Goal: Information Seeking & Learning: Understand process/instructions

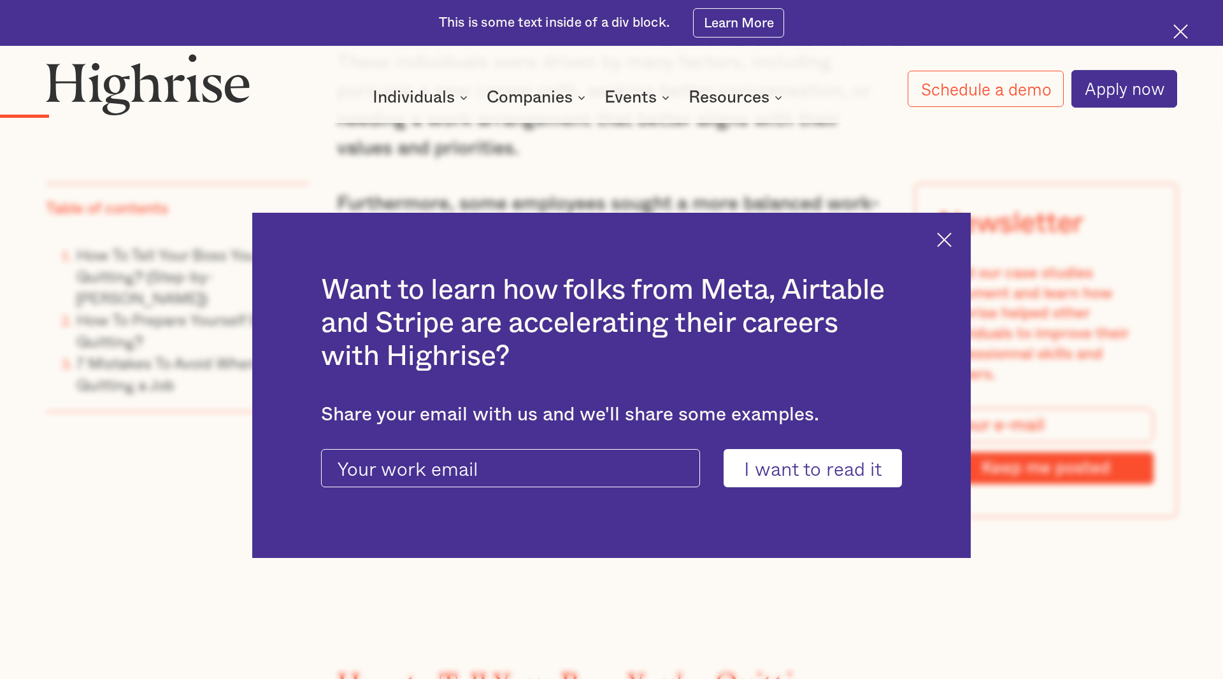
scroll to position [1625, 0]
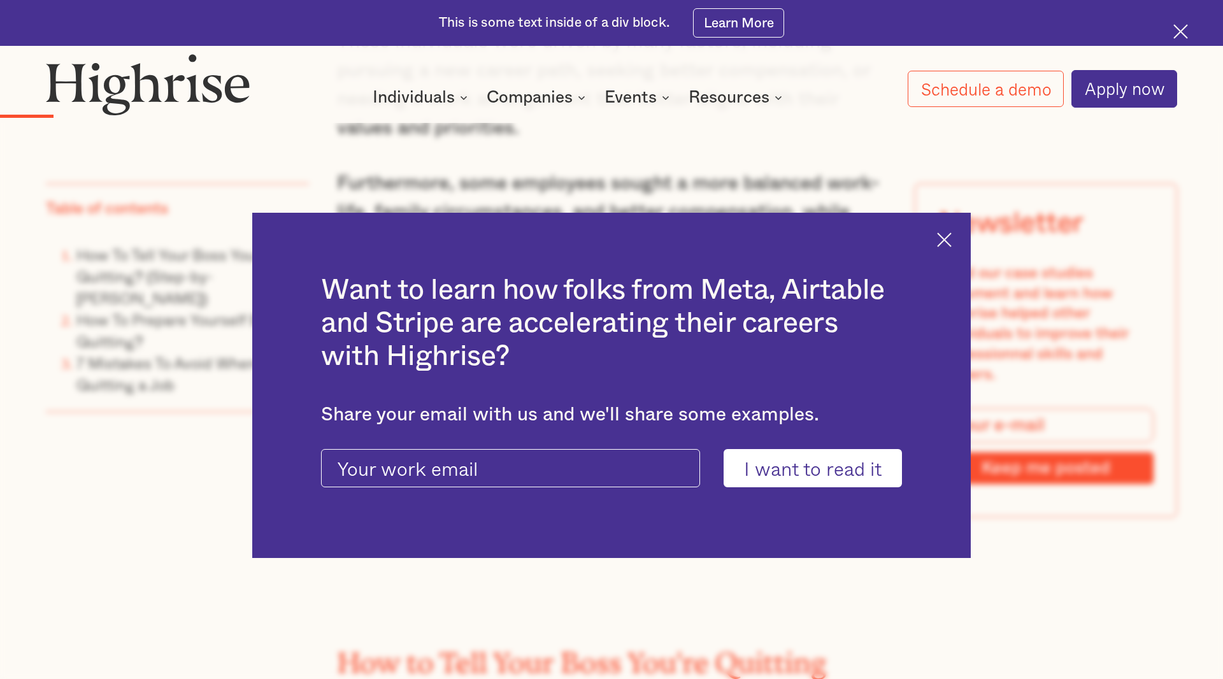
click at [944, 232] on div "Want to learn how folks from Meta, Airtable and Stripe are accelerating their c…" at bounding box center [611, 386] width 719 height 346
click at [949, 237] on img at bounding box center [944, 240] width 15 height 15
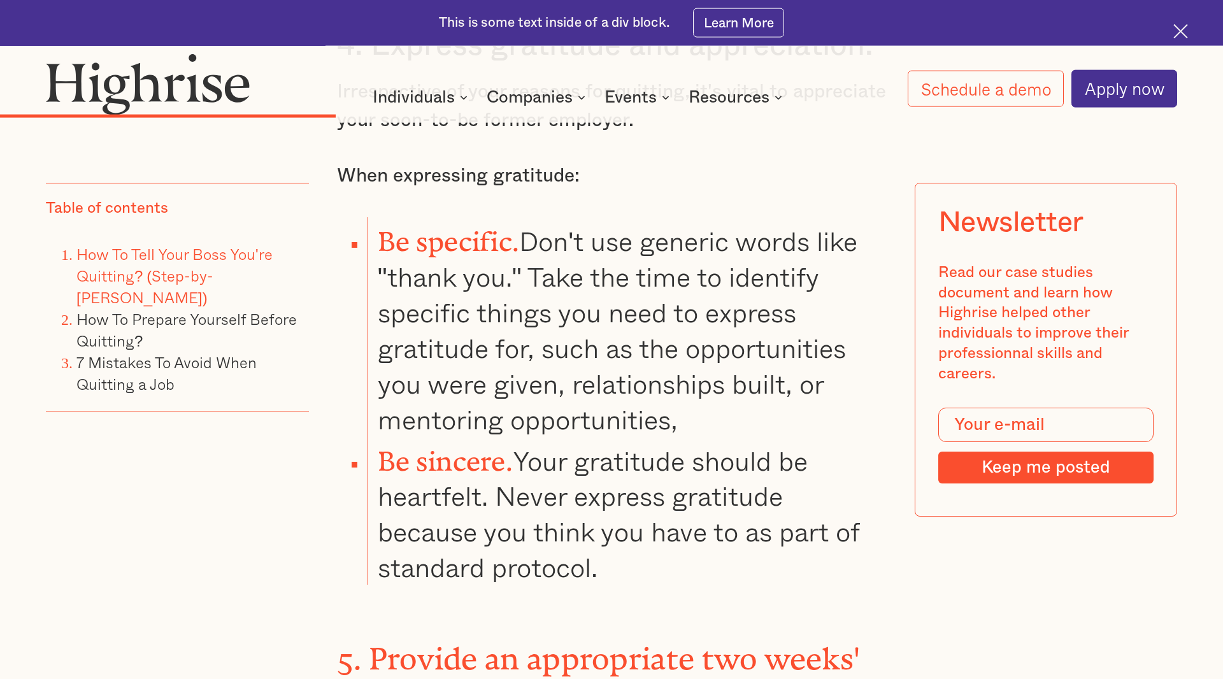
scroll to position [4744, 0]
drag, startPoint x: 686, startPoint y: 398, endPoint x: 545, endPoint y: 340, distance: 152.0
click at [544, 340] on li "Be specific. Don't use generic words like "thank you." Take the time to identif…" at bounding box center [627, 326] width 519 height 219
click at [546, 339] on li "Be specific. Don't use generic words like "thank you." Take the time to identif…" at bounding box center [627, 326] width 519 height 219
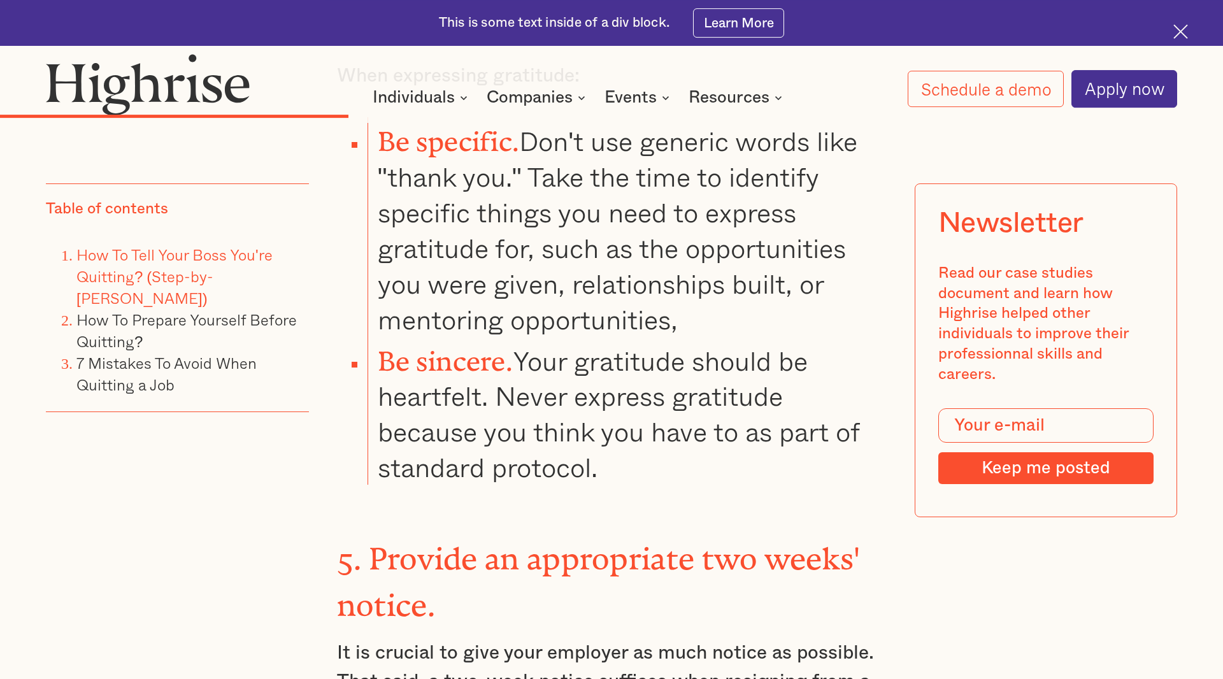
scroll to position [4874, 0]
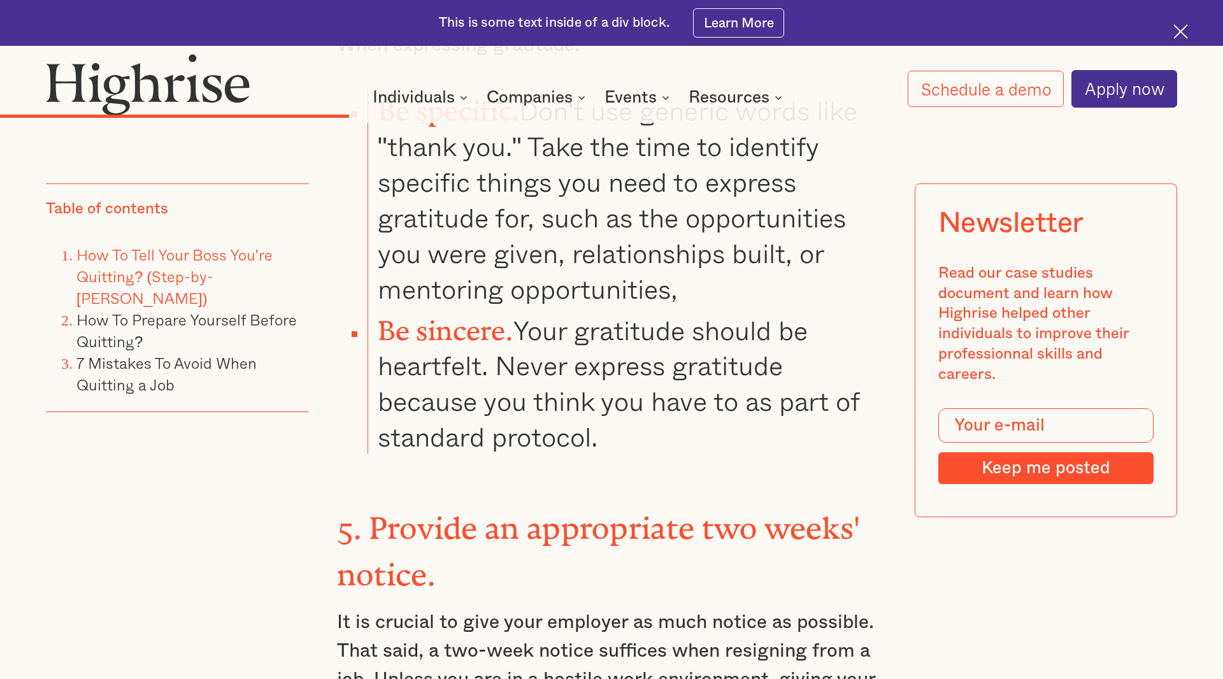
click at [607, 396] on li "Be sincere. Your gratitude should be heartfelt. Never express gratitude because…" at bounding box center [627, 380] width 519 height 148
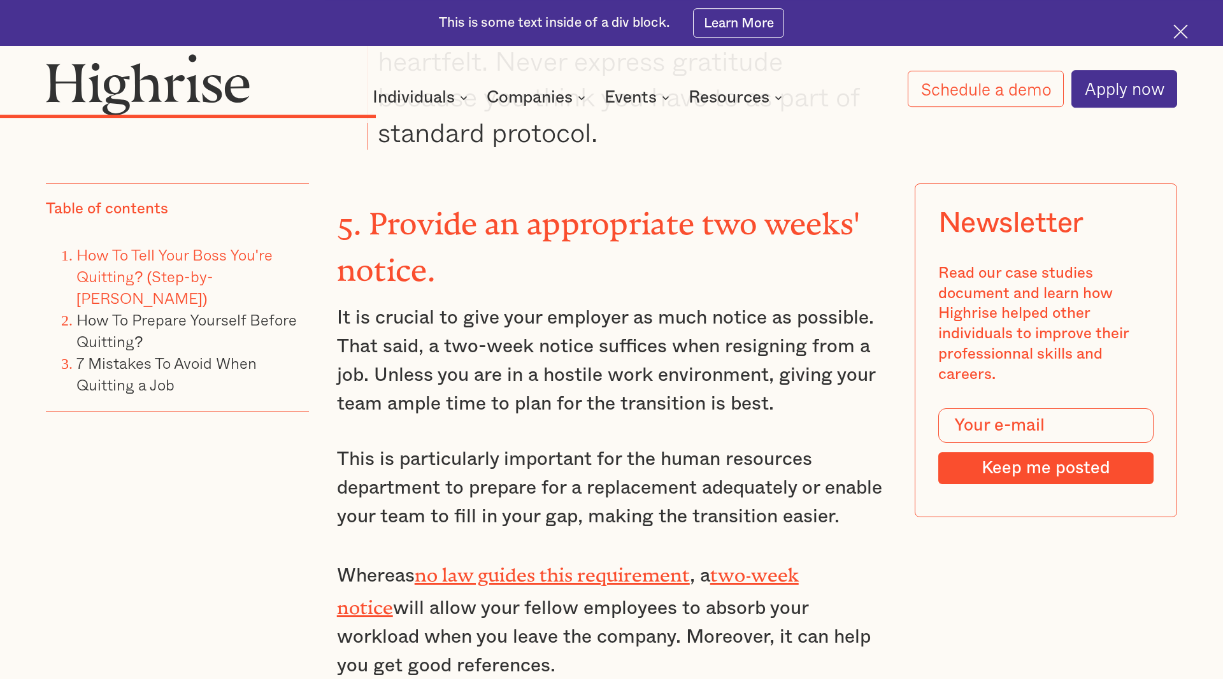
scroll to position [5199, 0]
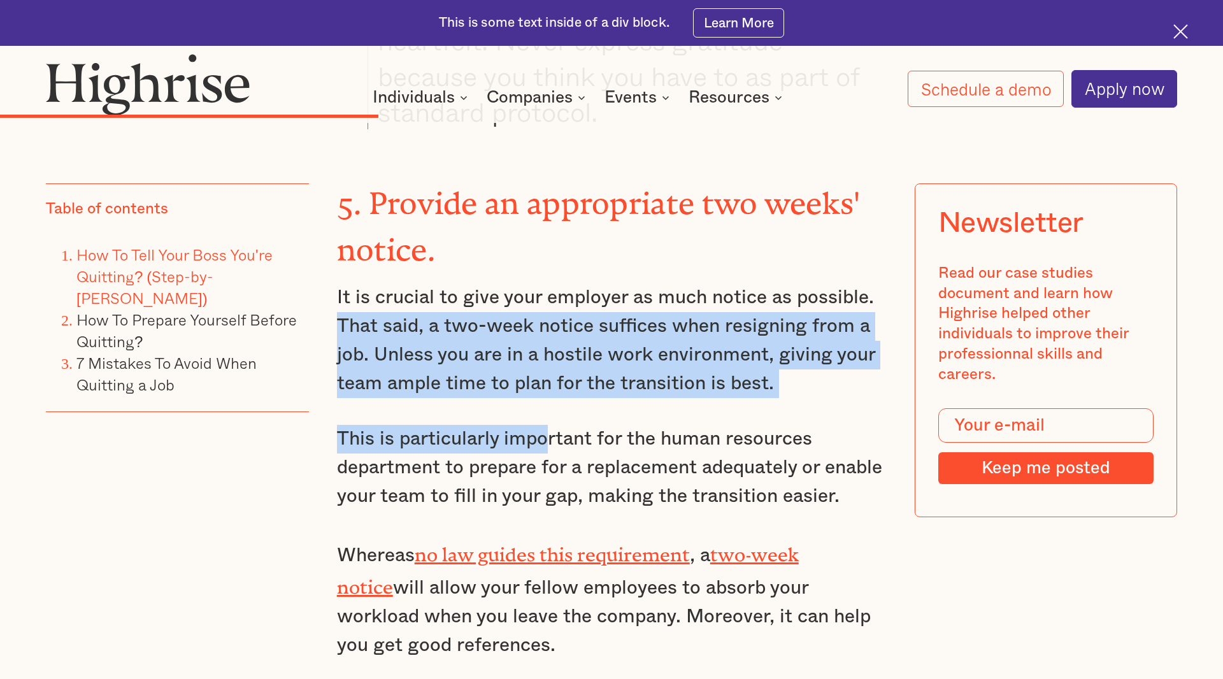
drag, startPoint x: 333, startPoint y: 266, endPoint x: 547, endPoint y: 396, distance: 251.0
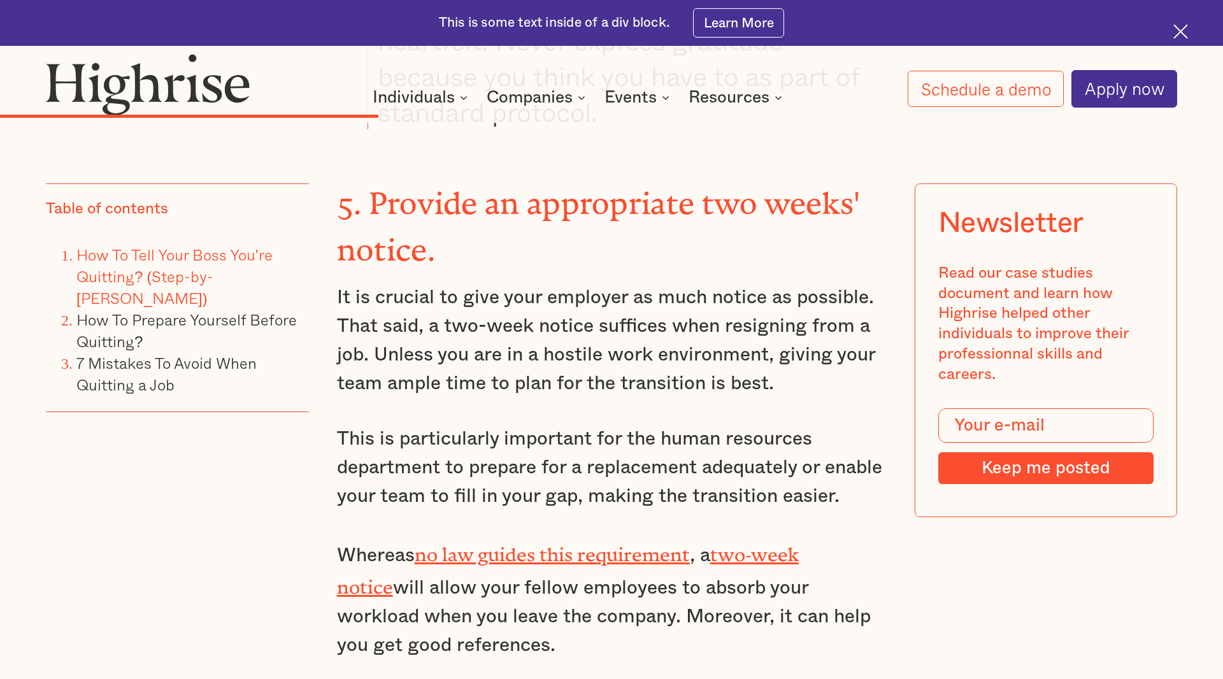
click at [475, 425] on p "This is particularly important for the human resources department to prepare fo…" at bounding box center [612, 468] width 550 height 86
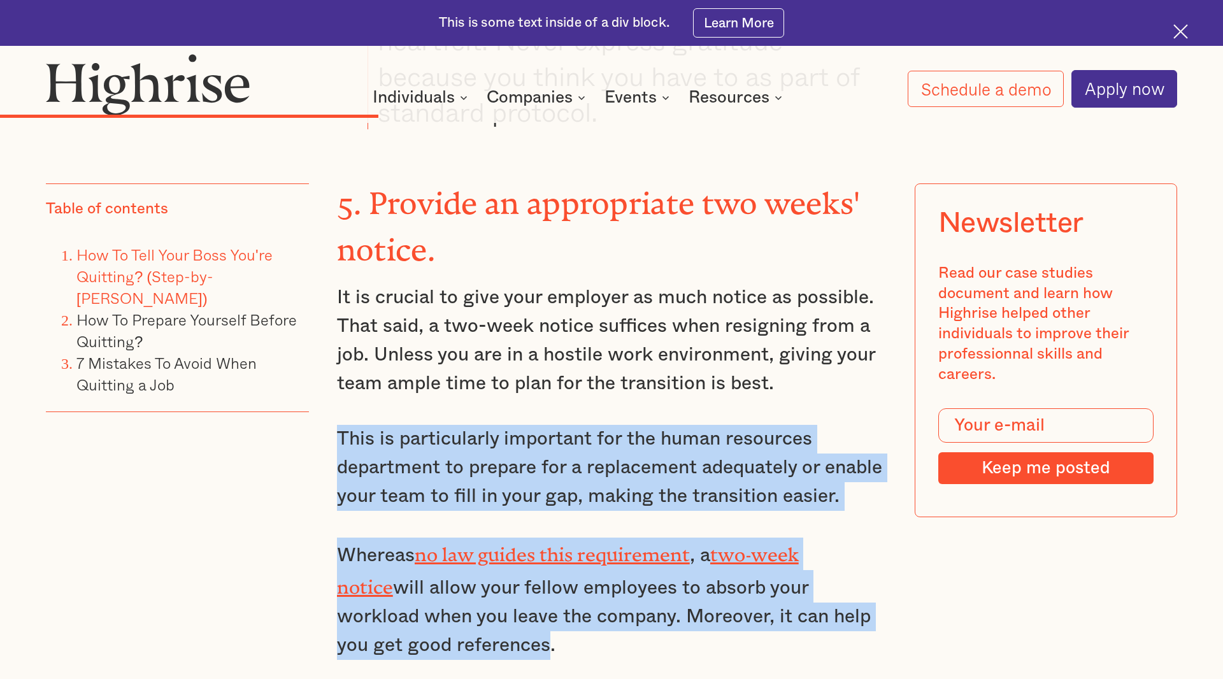
drag, startPoint x: 334, startPoint y: 382, endPoint x: 472, endPoint y: 579, distance: 240.7
click at [472, 579] on p "Whereas no law guides this requirement , a two-week notice will allow your fell…" at bounding box center [612, 599] width 550 height 122
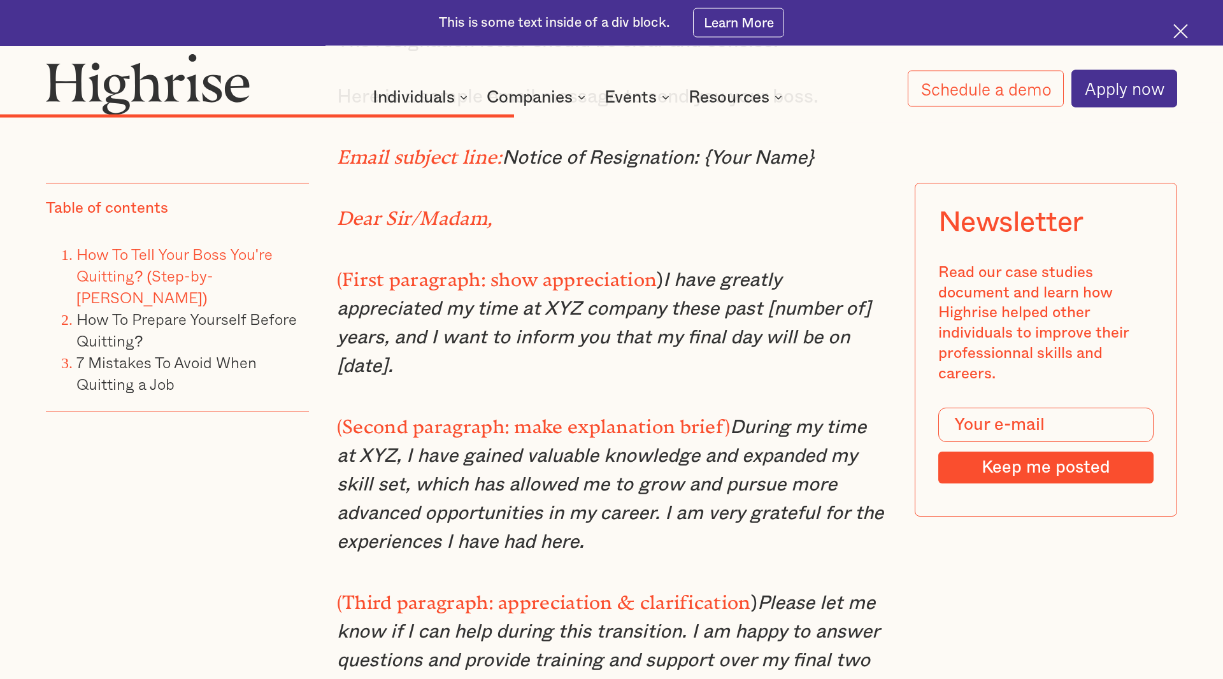
scroll to position [6694, 0]
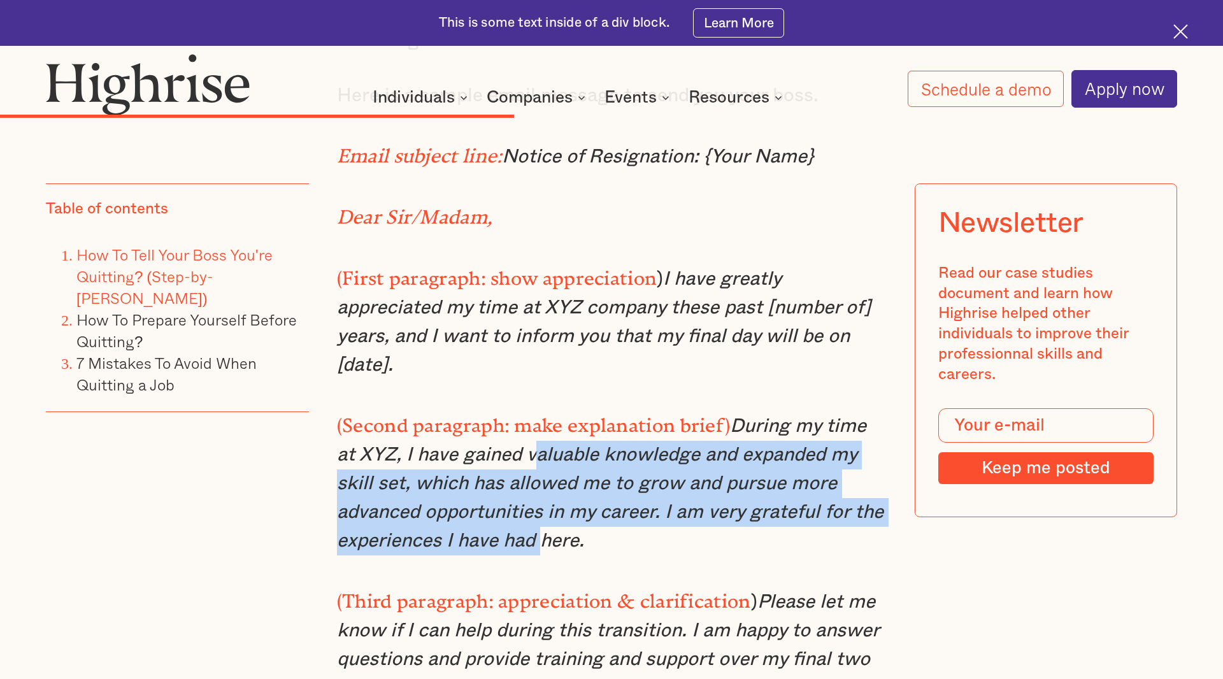
drag, startPoint x: 513, startPoint y: 369, endPoint x: 546, endPoint y: 442, distance: 79.8
click at [546, 442] on em "During my time at XYZ, I have gained valuable knowledge and expanded my skill s…" at bounding box center [610, 484] width 547 height 134
